Goal: Book appointment/travel/reservation

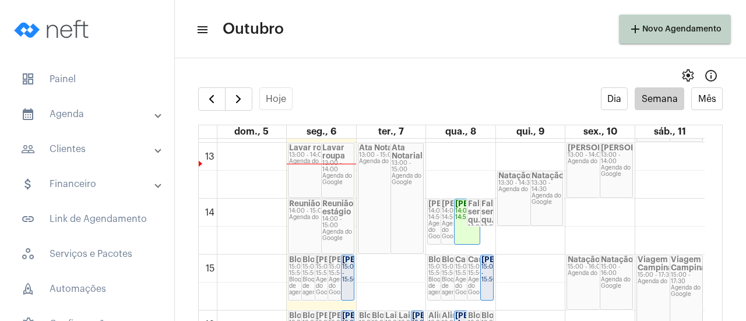
scroll to position [738, 0]
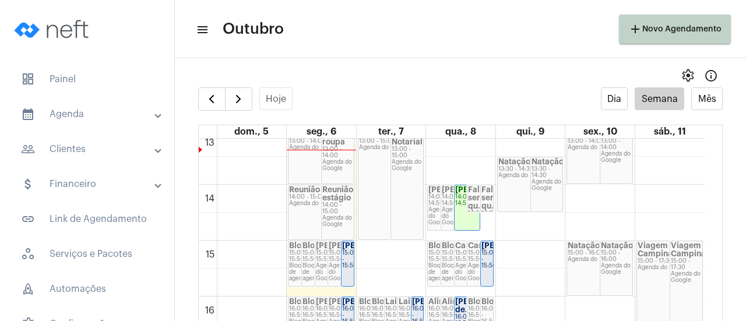
click at [472, 216] on div "[PERSON_NAME] 14:00 - 14:50" at bounding box center [467, 207] width 25 height 45
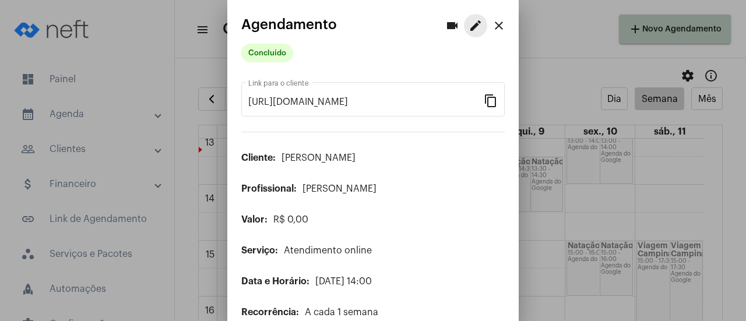
click at [469, 24] on mat-icon "edit" at bounding box center [476, 26] width 14 height 14
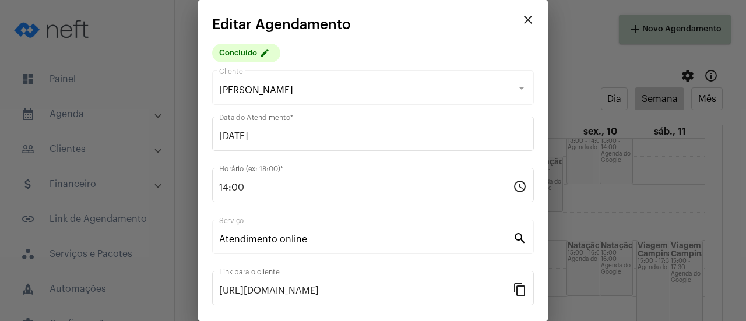
scroll to position [182, 0]
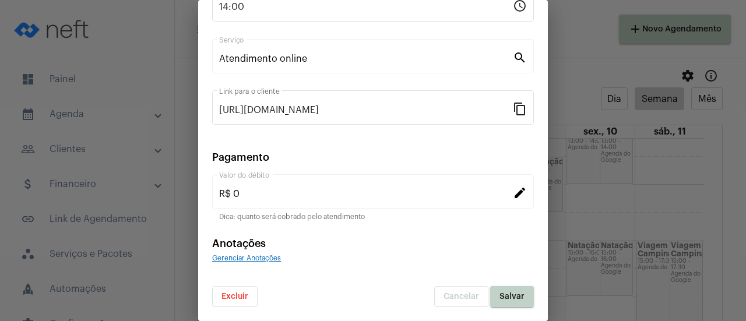
click at [227, 299] on span "Excluir" at bounding box center [235, 297] width 27 height 8
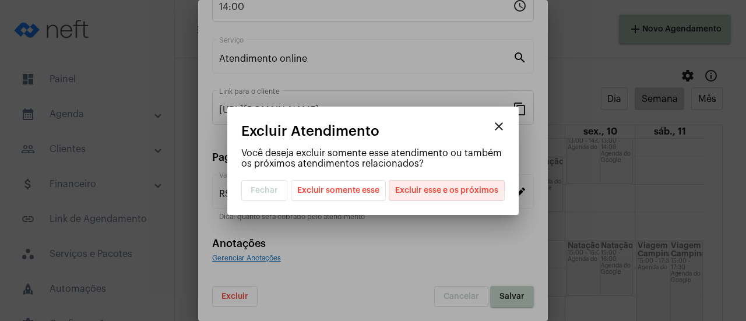
click at [416, 184] on span "Excluir esse e os próximos" at bounding box center [446, 191] width 103 height 20
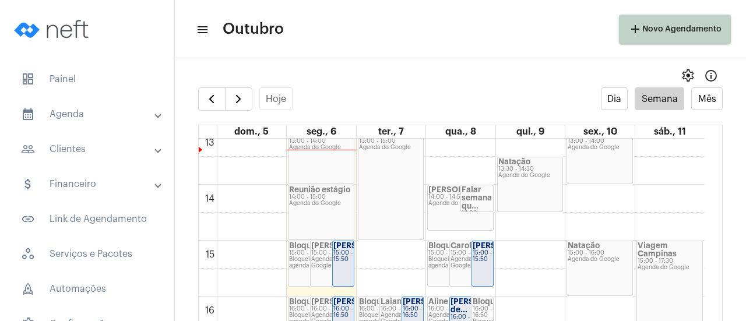
click at [436, 198] on div "14:00 - 14:50" at bounding box center [461, 197] width 64 height 6
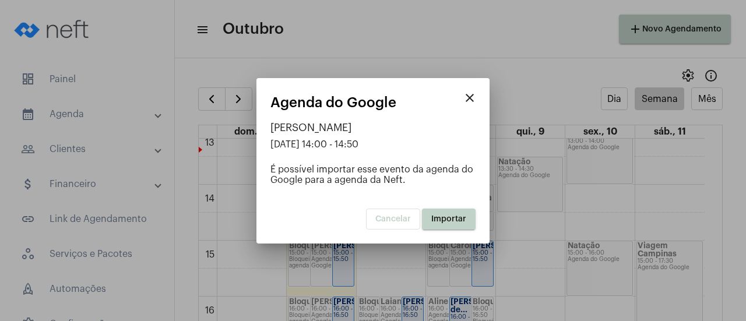
click at [435, 227] on button "Importar" at bounding box center [449, 219] width 54 height 21
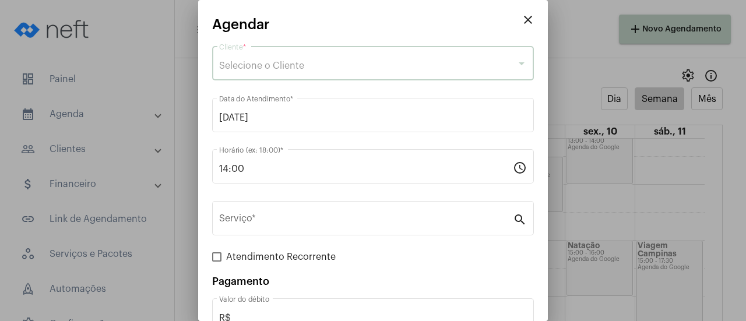
click at [448, 68] on div "Selecione o Cliente" at bounding box center [367, 66] width 297 height 10
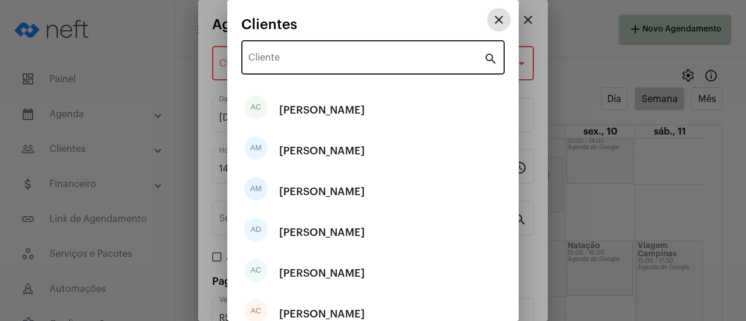
click at [427, 62] on input "Cliente" at bounding box center [366, 60] width 236 height 10
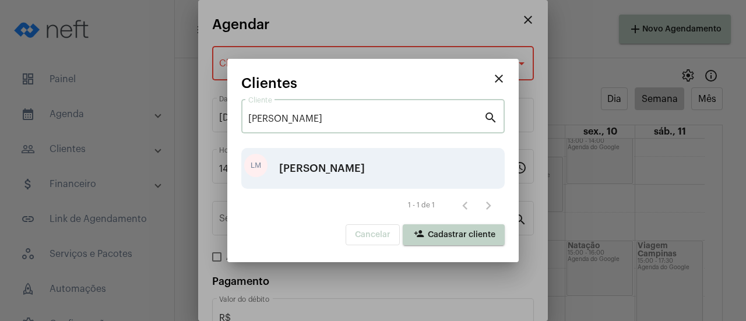
type input "[PERSON_NAME]"
click at [361, 169] on div "LM [PERSON_NAME]" at bounding box center [373, 168] width 264 height 41
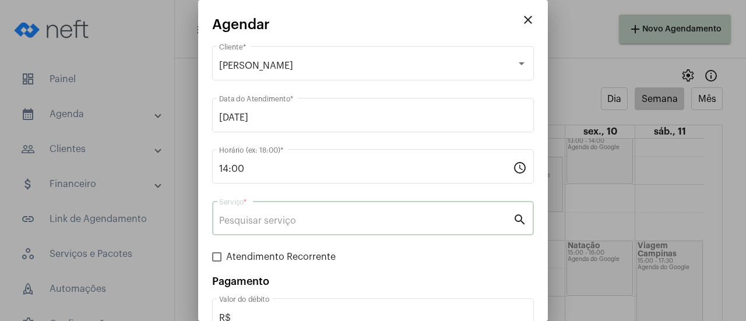
click at [308, 223] on input "Serviço *" at bounding box center [366, 221] width 294 height 10
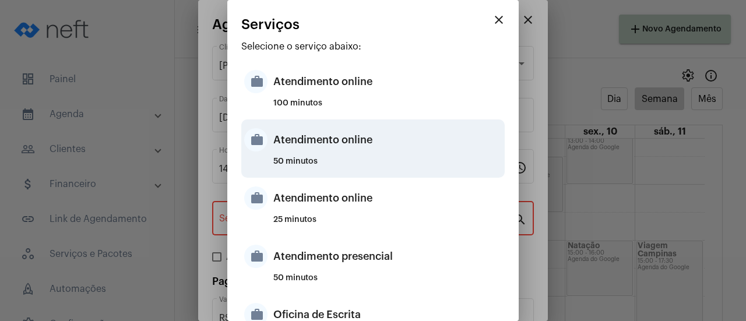
click at [326, 152] on div "Atendimento online" at bounding box center [388, 139] width 229 height 35
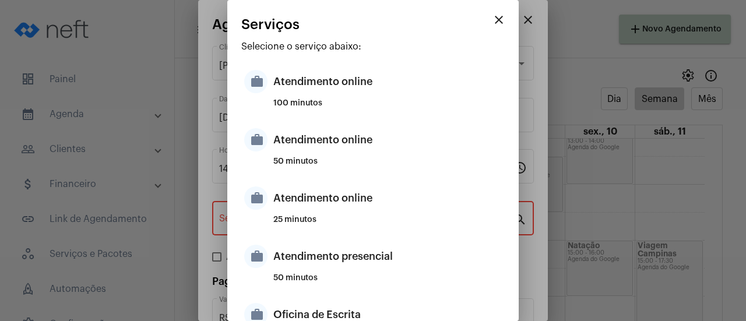
type input "Atendimento online"
type input "R$ 0"
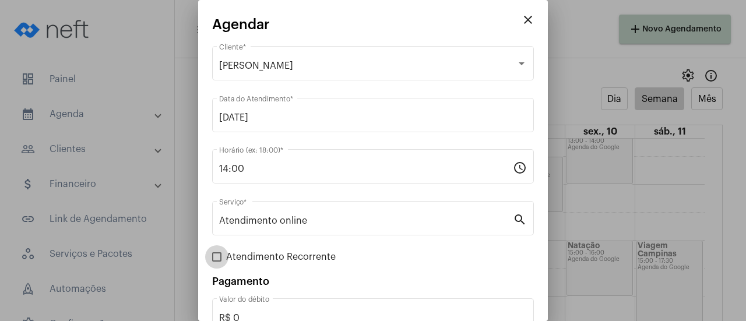
click at [218, 260] on span at bounding box center [216, 257] width 9 height 9
click at [217, 262] on input "Atendimento Recorrente" at bounding box center [216, 262] width 1 height 1
checkbox input "true"
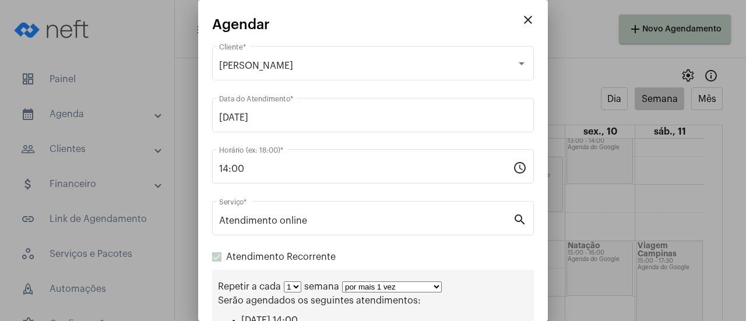
click at [355, 289] on select "por mais 1 vez por mais 2 vezes por mais 3 vezes por mais 4 vezes por mais 5 ve…" at bounding box center [392, 287] width 100 height 11
select select "10: 0"
click at [342, 283] on select "por mais 1 vez por mais 2 vezes por mais 3 vezes por mais 4 vezes por mais 5 ve…" at bounding box center [392, 287] width 100 height 11
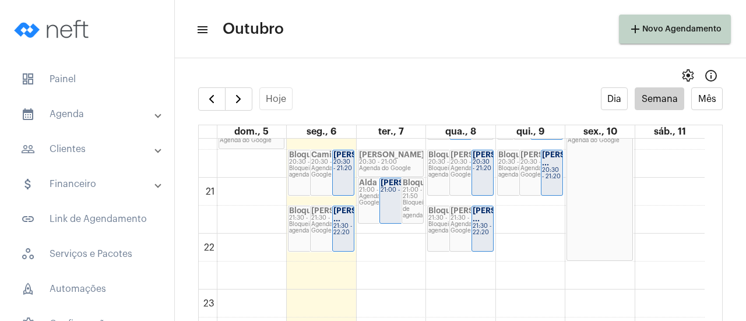
scroll to position [1074, 0]
